Goal: Information Seeking & Learning: Check status

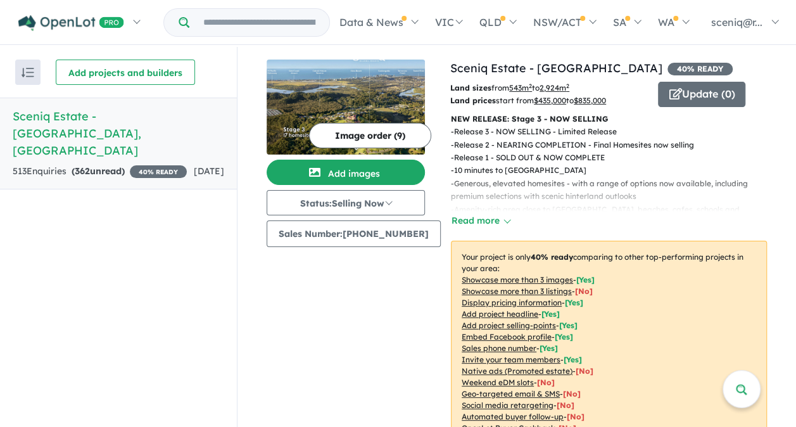
click at [117, 112] on h5 "Sceniq Estate - Bilambil Heights , NSW" at bounding box center [119, 133] width 212 height 51
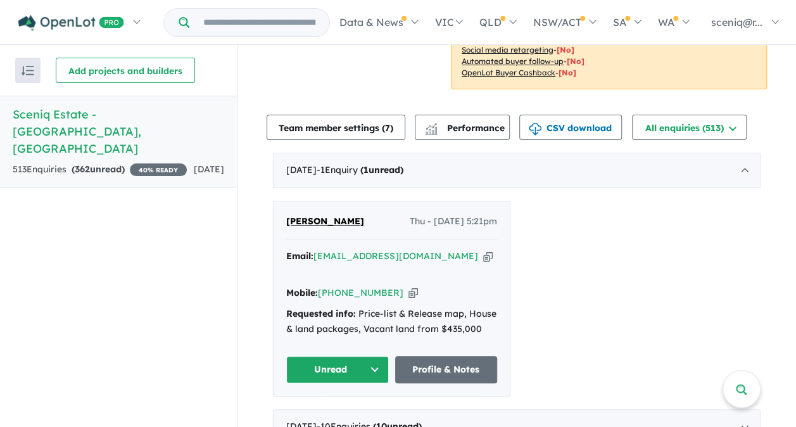
scroll to position [317, 0]
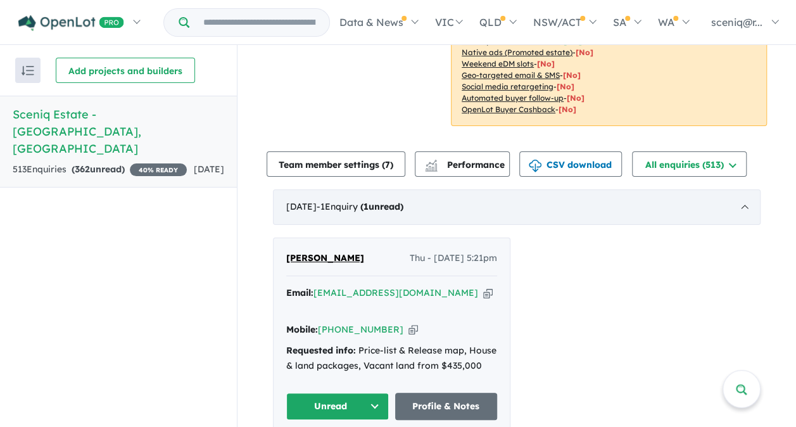
click at [363, 208] on span "- 1 Enquir y ( 1 unread)" at bounding box center [360, 206] width 87 height 11
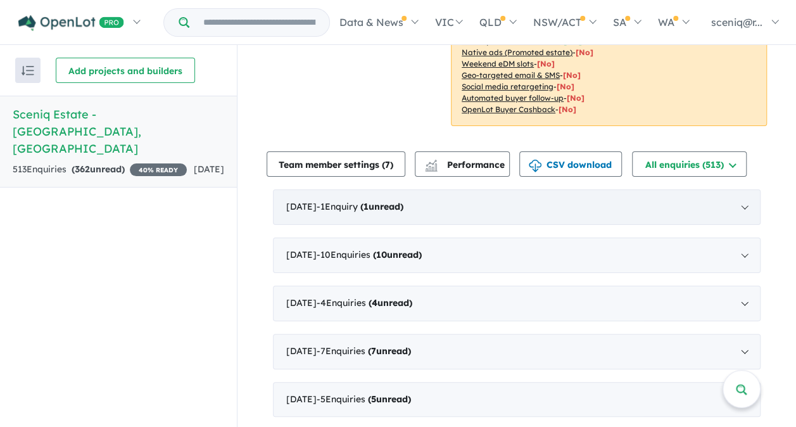
click at [743, 208] on div "October 2025 - 1 Enquir y ( 1 unread)" at bounding box center [517, 206] width 488 height 35
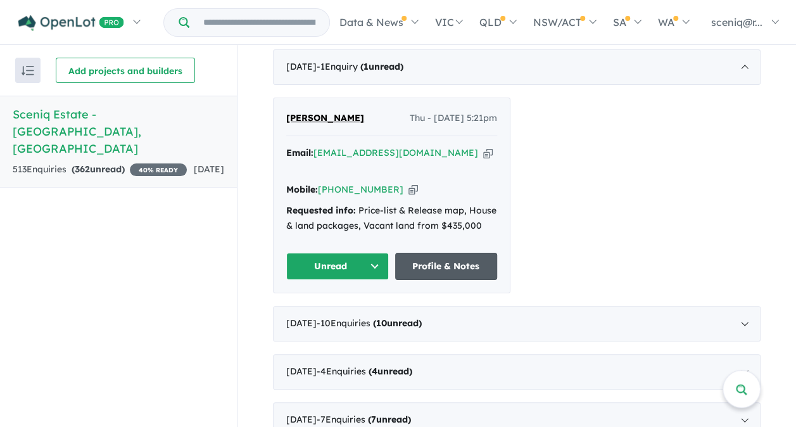
scroll to position [570, 0]
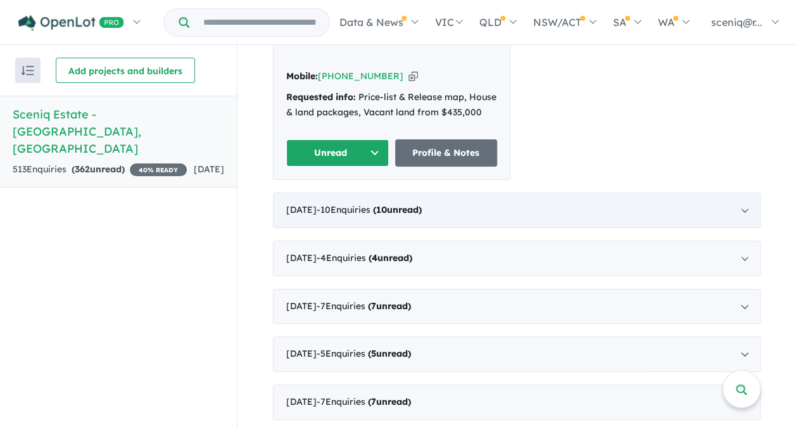
click at [741, 194] on div "September 2025 - 10 Enquir ies ( 10 unread)" at bounding box center [517, 210] width 488 height 35
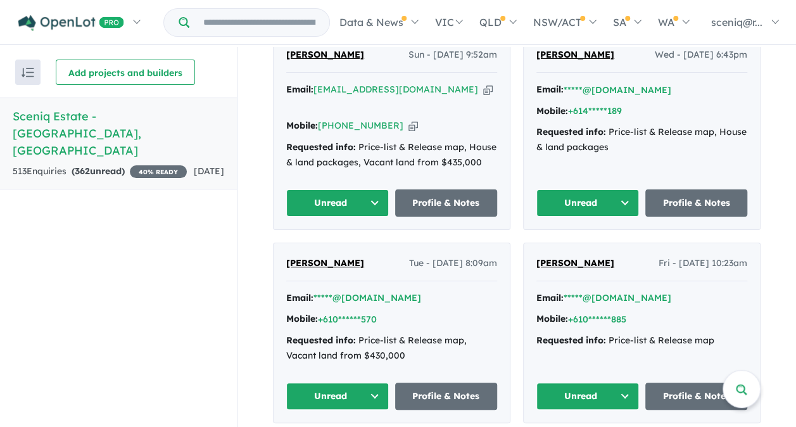
scroll to position [634, 0]
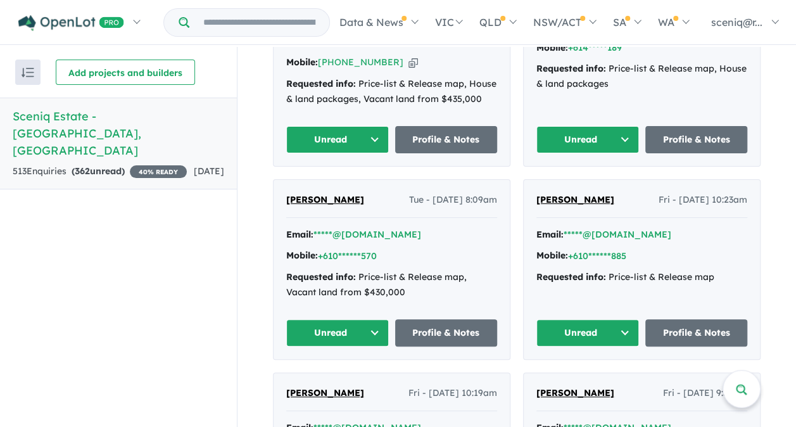
click at [563, 194] on span "[PERSON_NAME]" at bounding box center [576, 199] width 78 height 11
click at [151, 351] on div "Recent enquiries first Most unread enquiries first Most enquiries first By name…" at bounding box center [118, 238] width 237 height 382
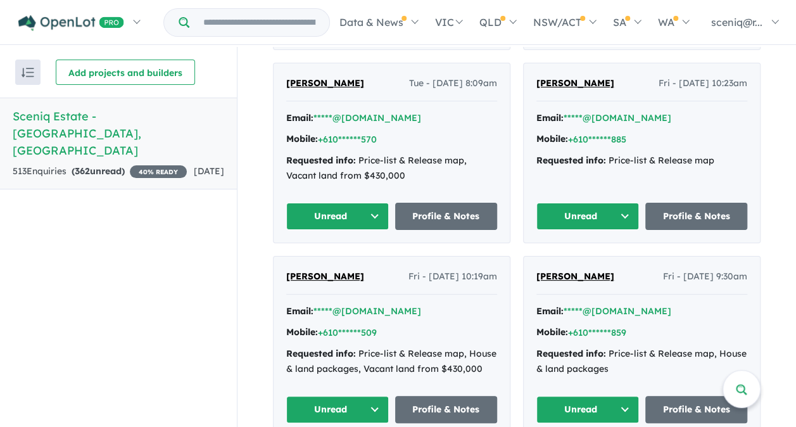
scroll to position [760, 0]
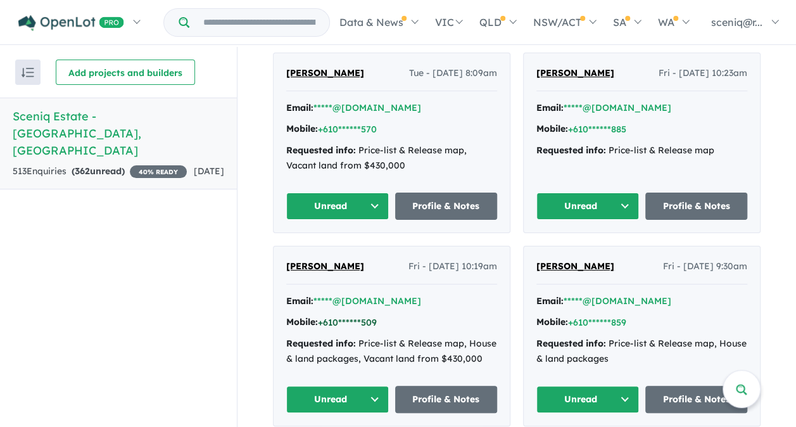
click at [347, 316] on button "+610******509" at bounding box center [347, 322] width 59 height 13
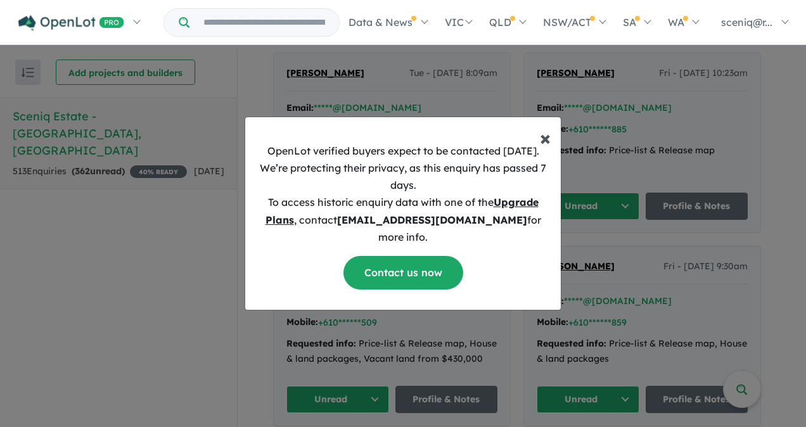
click at [549, 144] on span "×" at bounding box center [545, 137] width 11 height 25
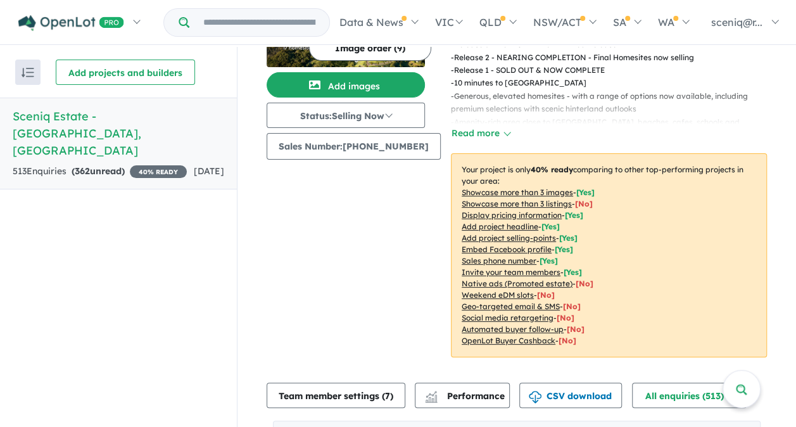
scroll to position [0, 0]
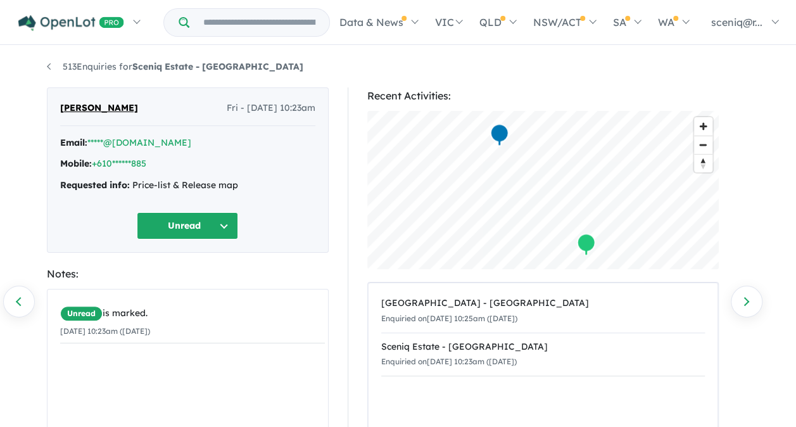
click at [167, 222] on button "Unread" at bounding box center [187, 225] width 101 height 27
click at [276, 205] on div "[PERSON_NAME] Fri - [DATE] 10:23am Email: *****@[DOMAIN_NAME] Mobile: +610*****…" at bounding box center [188, 169] width 282 height 165
